Goal: Task Accomplishment & Management: Use online tool/utility

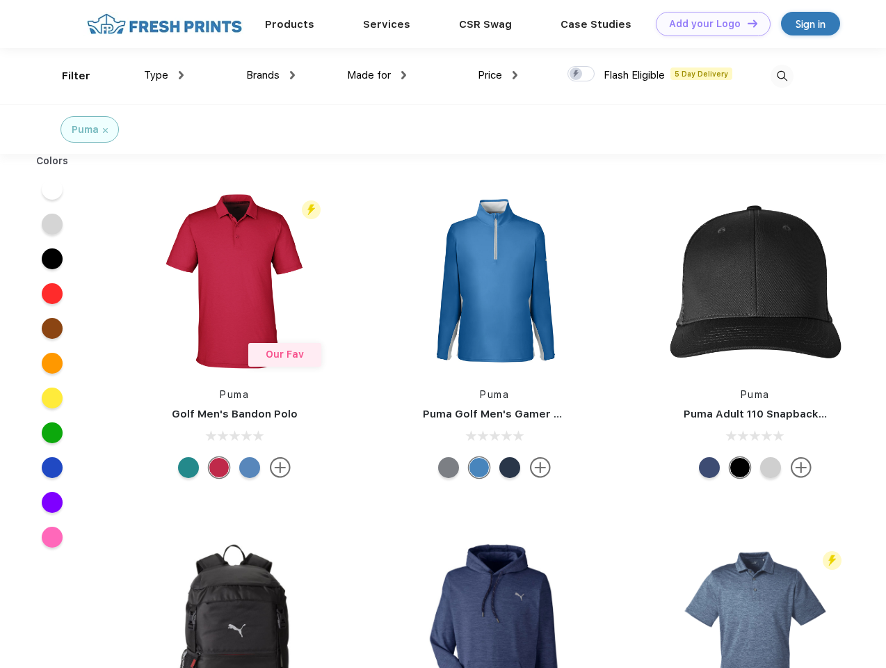
click at [708, 24] on link "Add your Logo Design Tool" at bounding box center [713, 24] width 115 height 24
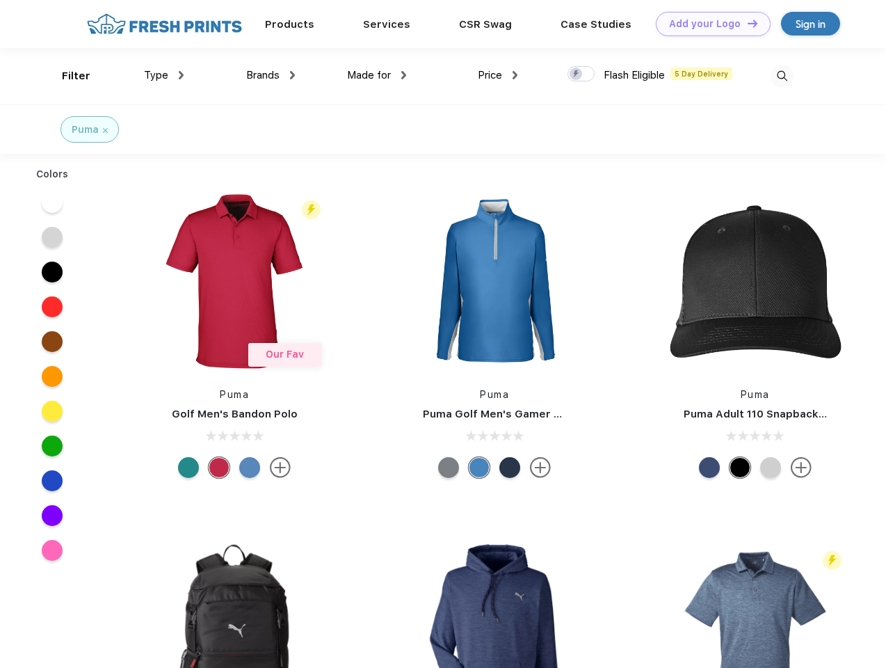
click at [0, 0] on div "Design Tool" at bounding box center [0, 0] width 0 height 0
click at [746, 23] on link "Add your Logo Design Tool" at bounding box center [713, 24] width 115 height 24
click at [67, 76] on div "Filter" at bounding box center [76, 76] width 29 height 16
click at [164, 75] on span "Type" at bounding box center [156, 75] width 24 height 13
click at [271, 75] on span "Brands" at bounding box center [262, 75] width 33 height 13
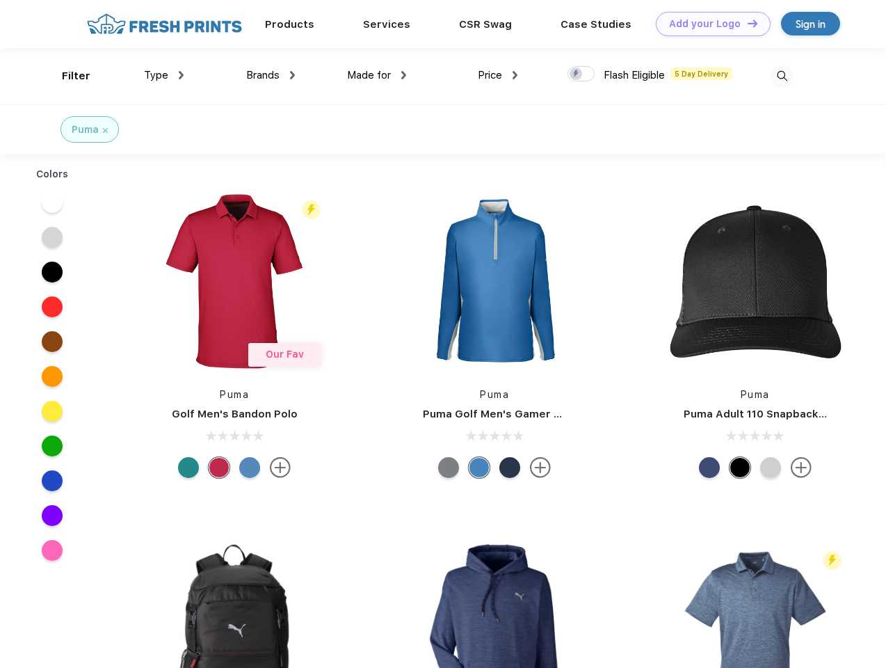
click at [377, 75] on span "Made for" at bounding box center [369, 75] width 44 height 13
click at [498, 75] on span "Price" at bounding box center [490, 75] width 24 height 13
click at [581, 74] on div at bounding box center [580, 73] width 27 height 15
click at [576, 74] on input "checkbox" at bounding box center [571, 69] width 9 height 9
click at [782, 76] on img at bounding box center [782, 76] width 23 height 23
